Goal: Information Seeking & Learning: Learn about a topic

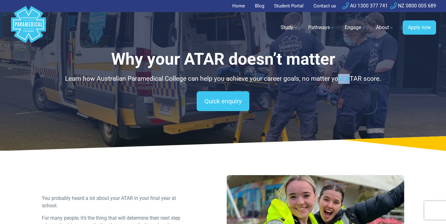
drag, startPoint x: 338, startPoint y: 79, endPoint x: 349, endPoint y: 79, distance: 11.5
click at [349, 79] on p "Learn how Australian Paramedical College can help you achieve your career goals…" at bounding box center [223, 79] width 362 height 10
drag, startPoint x: 143, startPoint y: 79, endPoint x: 200, endPoint y: 79, distance: 57.0
click at [200, 79] on p "Learn how Australian Paramedical College can help you achieve your career goals…" at bounding box center [223, 79] width 362 height 10
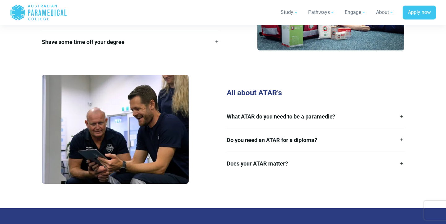
scroll to position [882, 0]
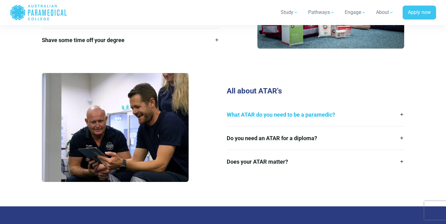
click at [244, 103] on link "What ATAR do you need to be a paramedic?" at bounding box center [315, 114] width 177 height 23
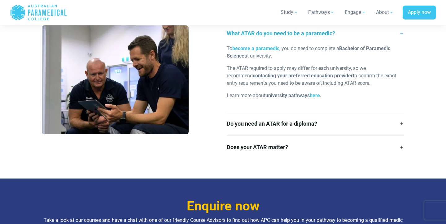
scroll to position [951, 0]
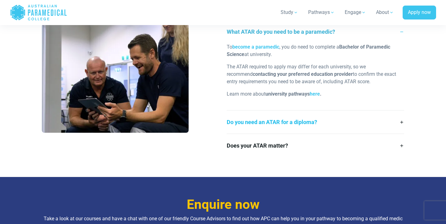
click at [321, 117] on link "Do you need an ATAR for a diploma?" at bounding box center [315, 122] width 177 height 23
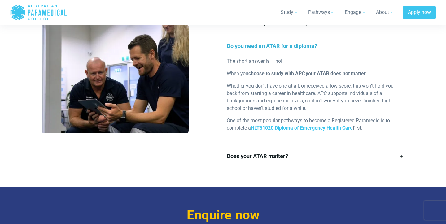
scroll to position [961, 0]
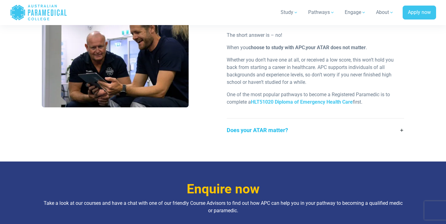
click at [274, 127] on link "Does your ATAR matter?" at bounding box center [315, 130] width 177 height 23
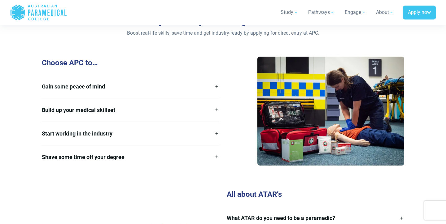
scroll to position [735, 0]
